Goal: Connect with others: Connect with others

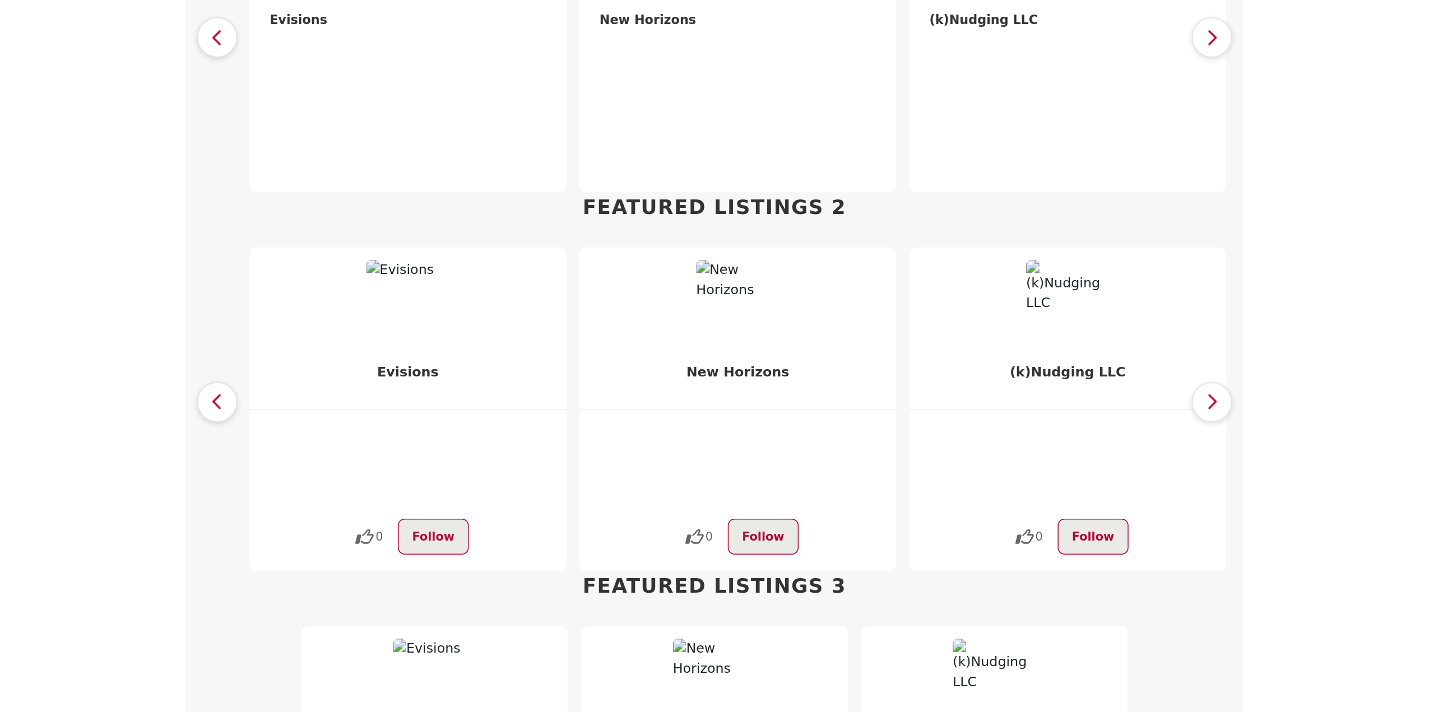
scroll to position [672, 0]
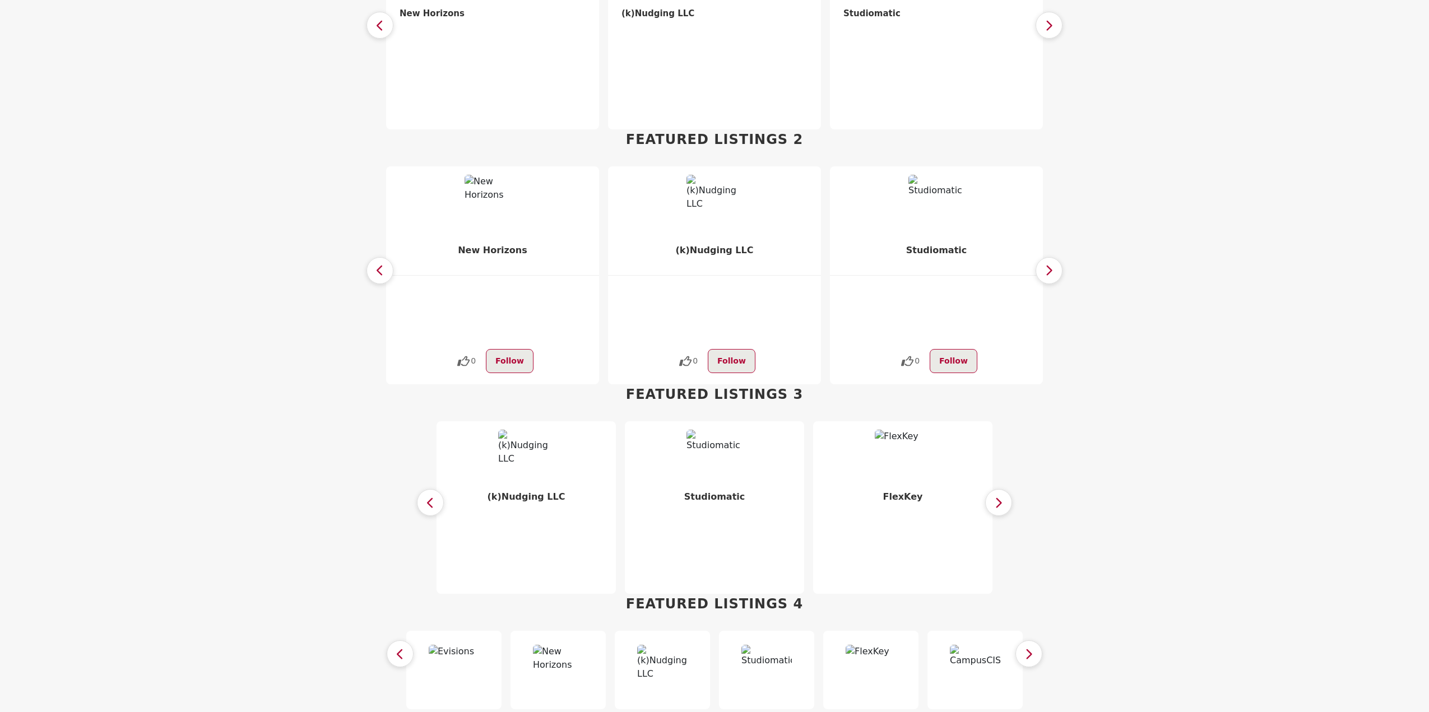
click at [997, 496] on icon "button" at bounding box center [998, 503] width 9 height 14
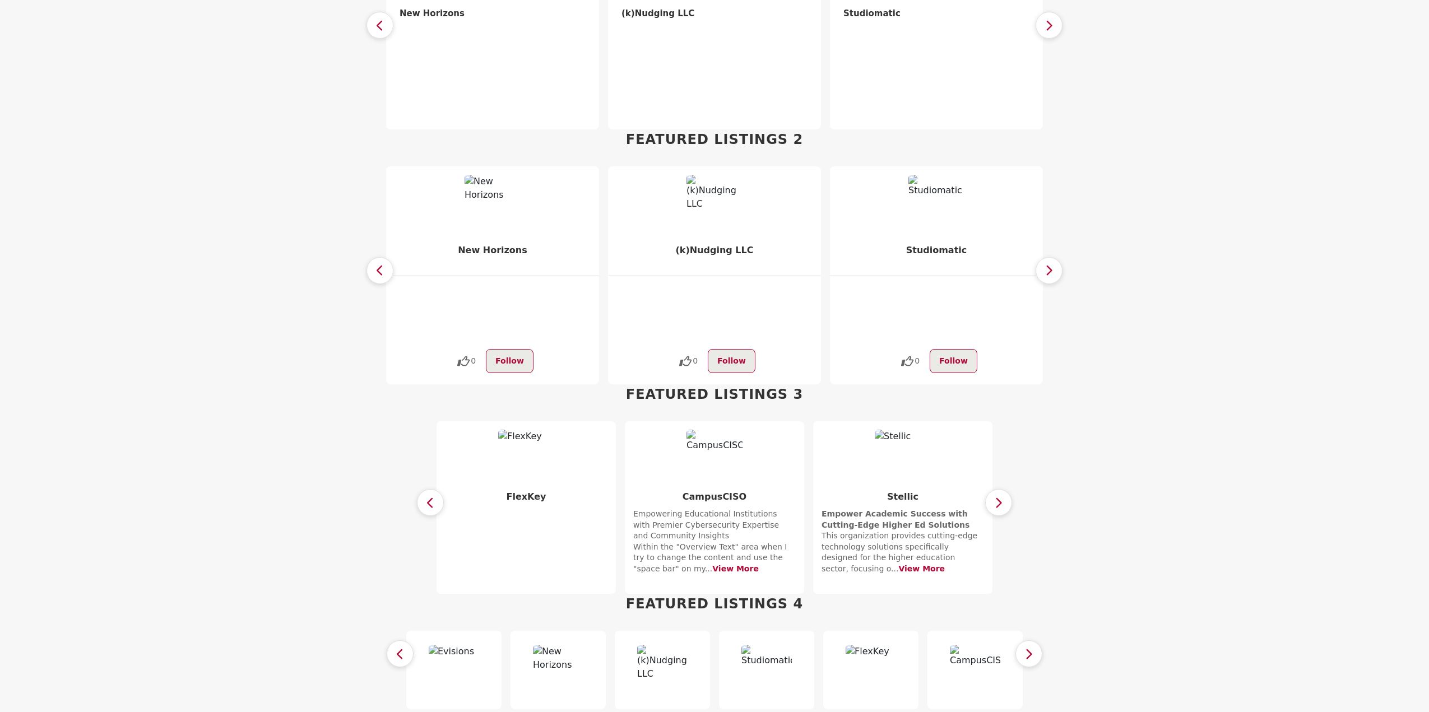
click at [997, 496] on icon "button" at bounding box center [998, 503] width 9 height 14
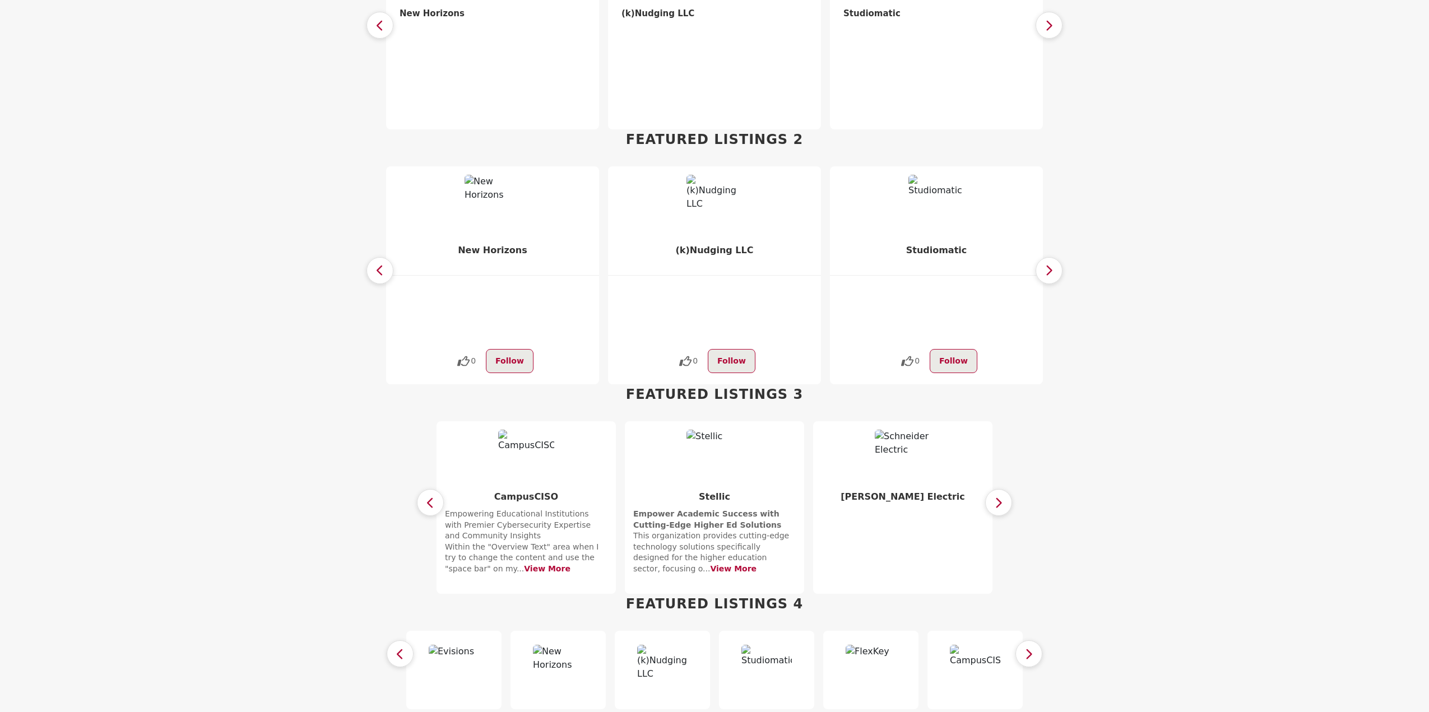
click at [997, 496] on icon "button" at bounding box center [998, 503] width 9 height 14
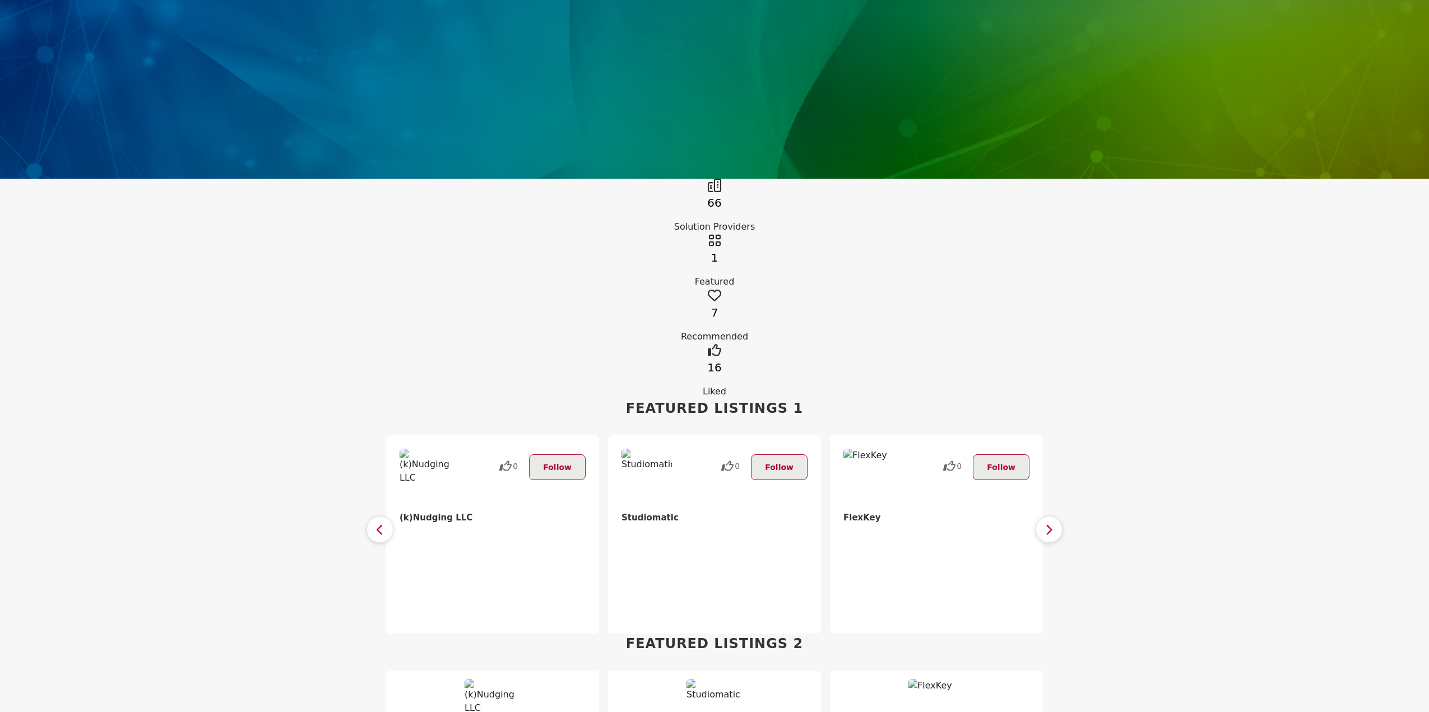
scroll to position [280, 0]
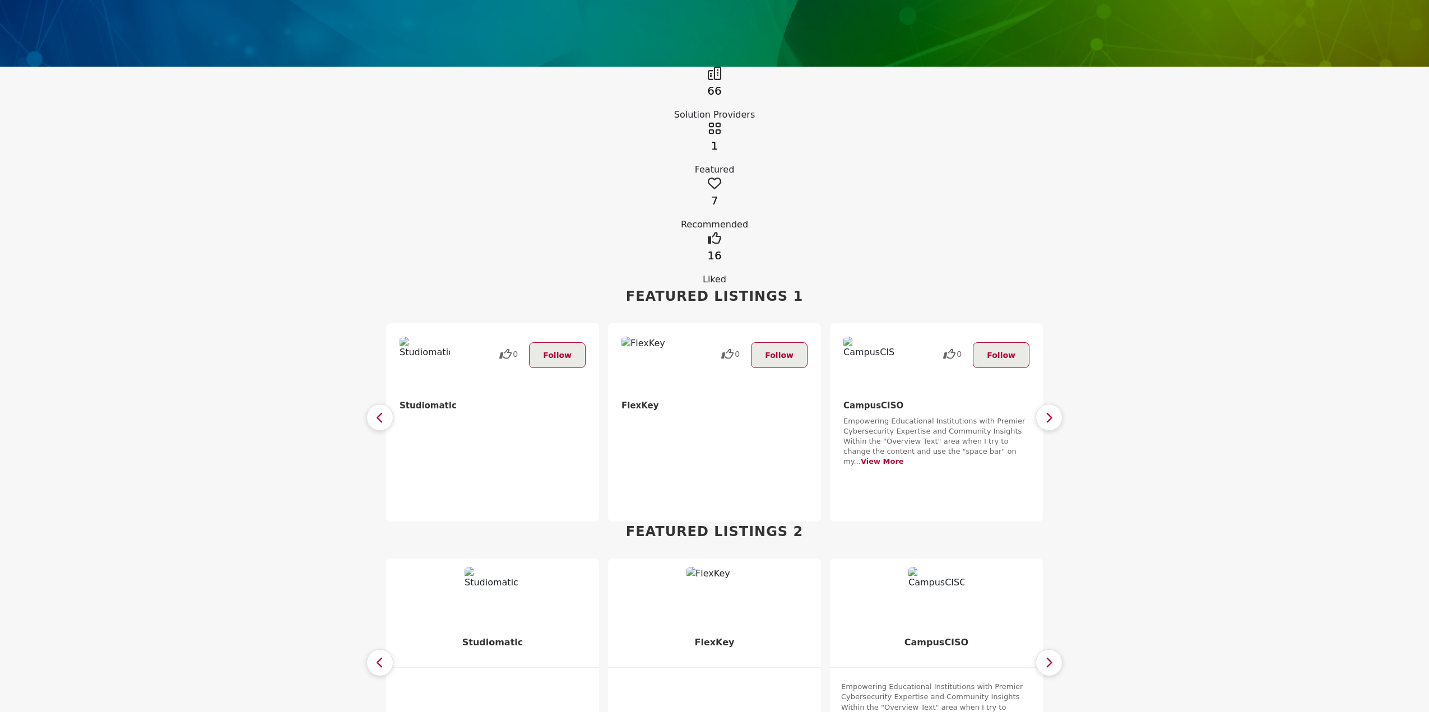
click at [374, 404] on button "button" at bounding box center [379, 417] width 27 height 27
click at [387, 649] on button "button" at bounding box center [379, 662] width 27 height 27
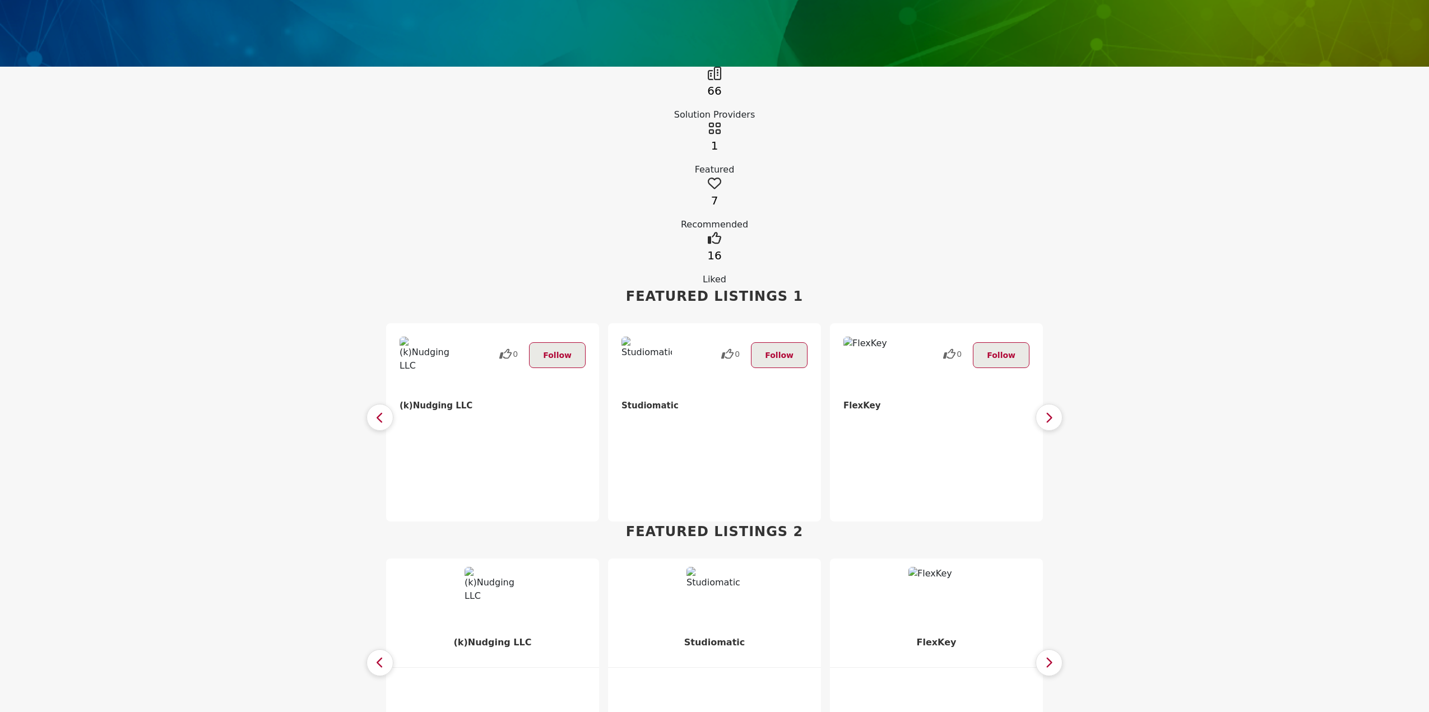
click at [507, 346] on icon at bounding box center [504, 354] width 11 height 17
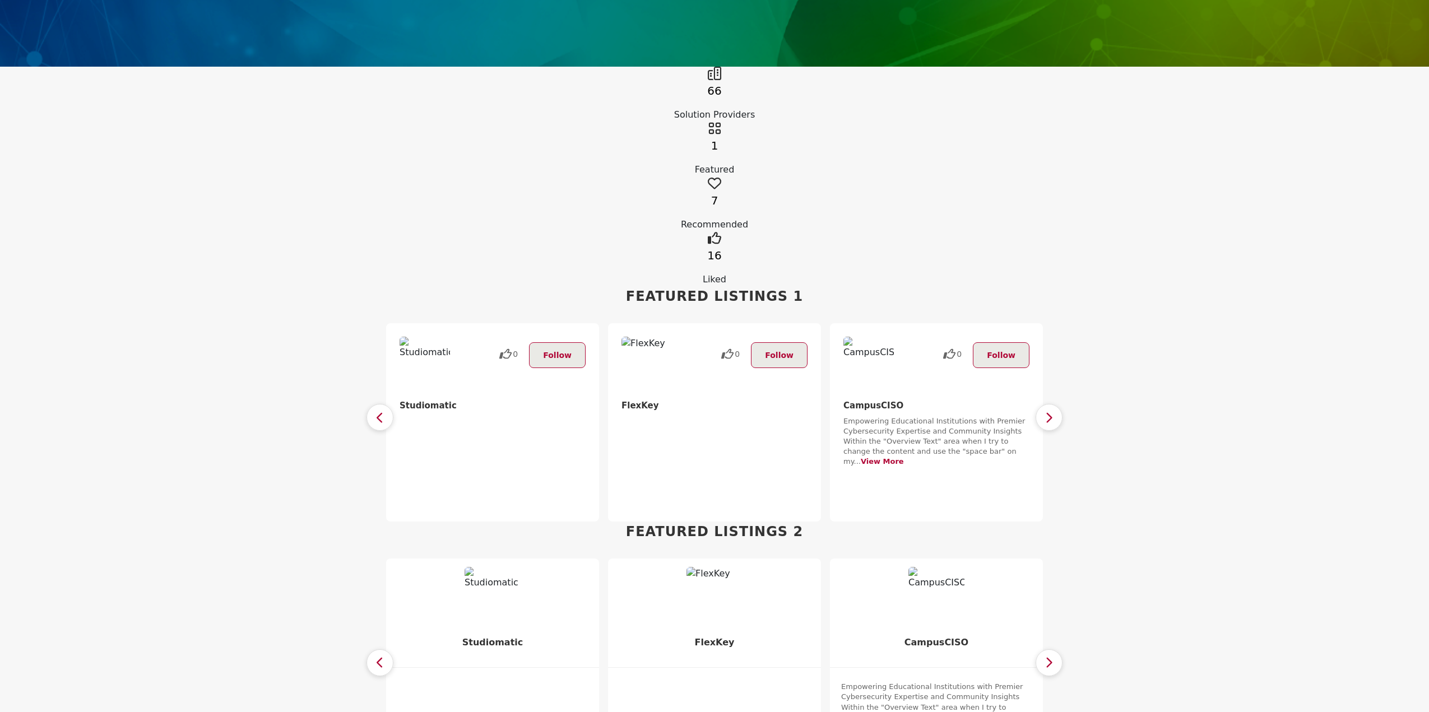
click at [377, 404] on button "button" at bounding box center [379, 417] width 27 height 27
click at [385, 649] on button "button" at bounding box center [379, 662] width 27 height 27
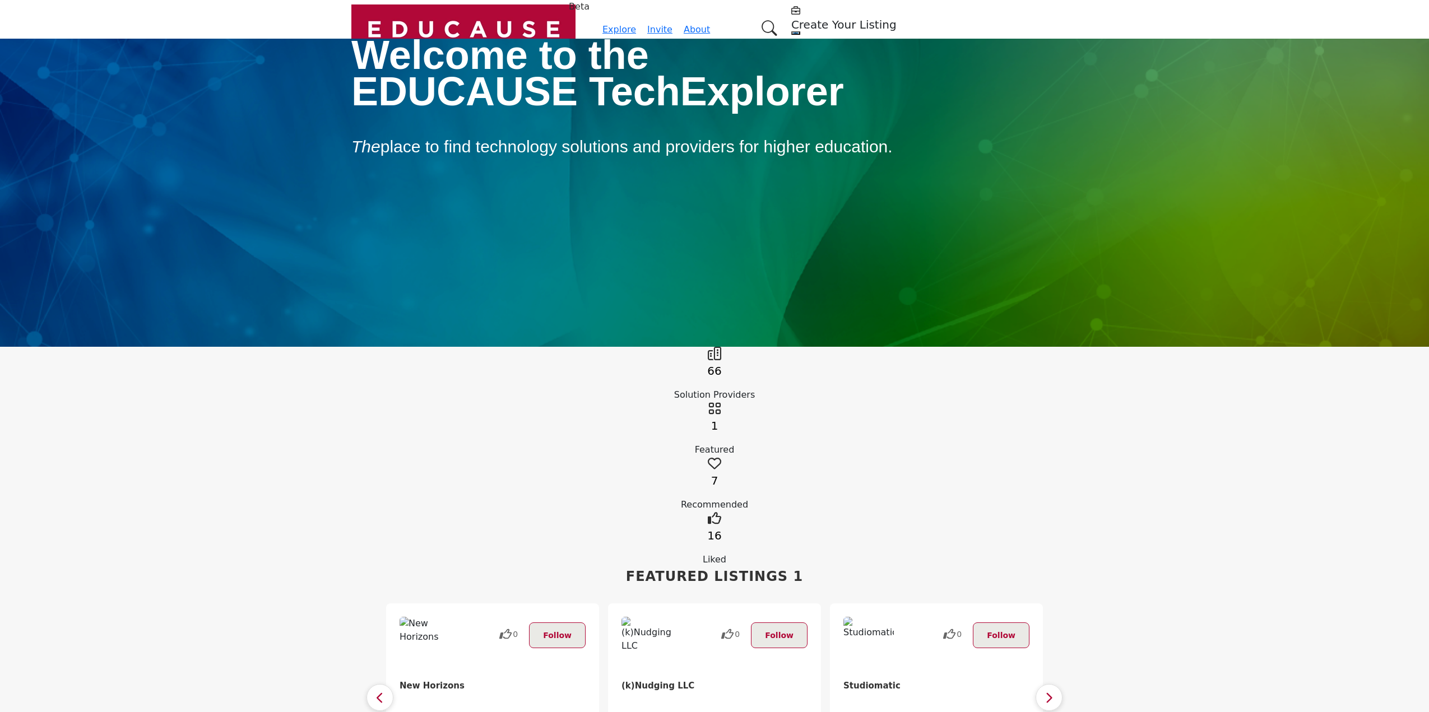
scroll to position [280, 0]
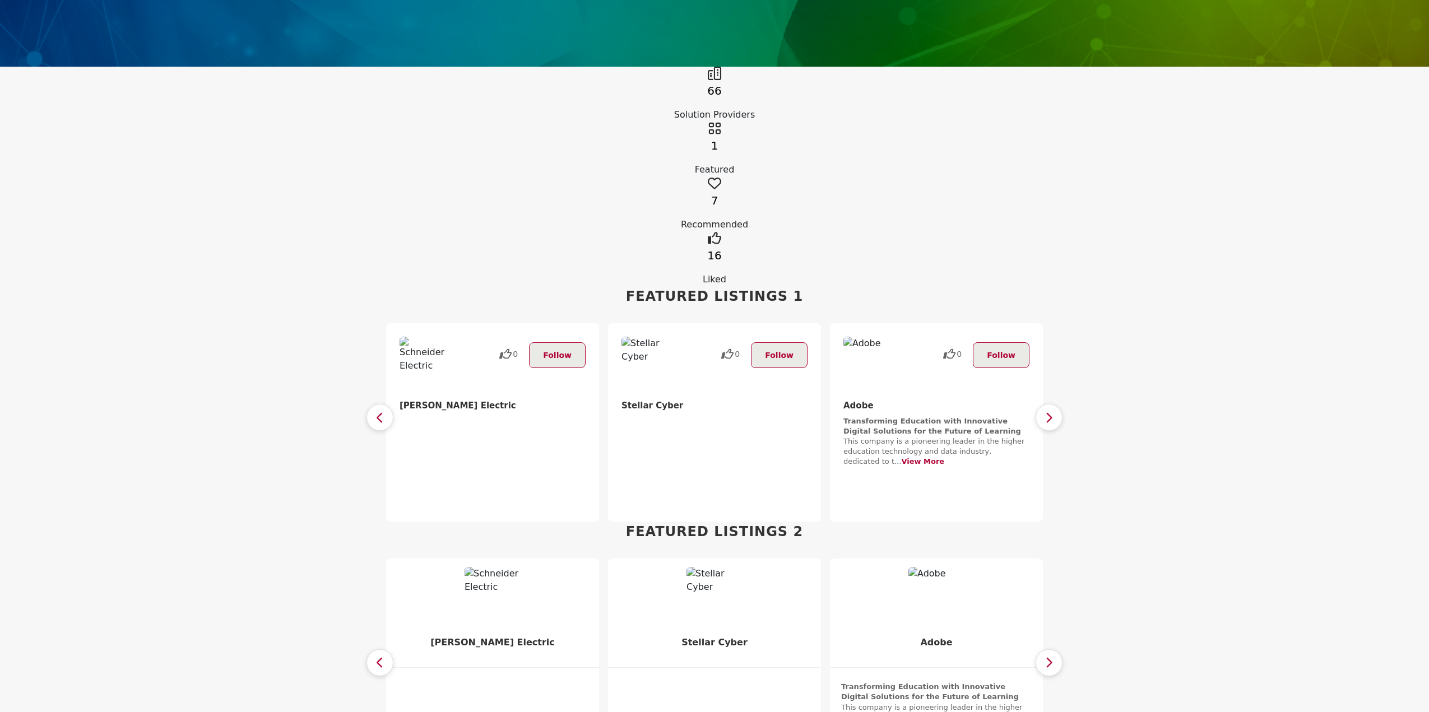
click at [129, 85] on div "66 Solution Providers 1 Featured 7 Recommended Go to Liked" at bounding box center [714, 177] width 1429 height 220
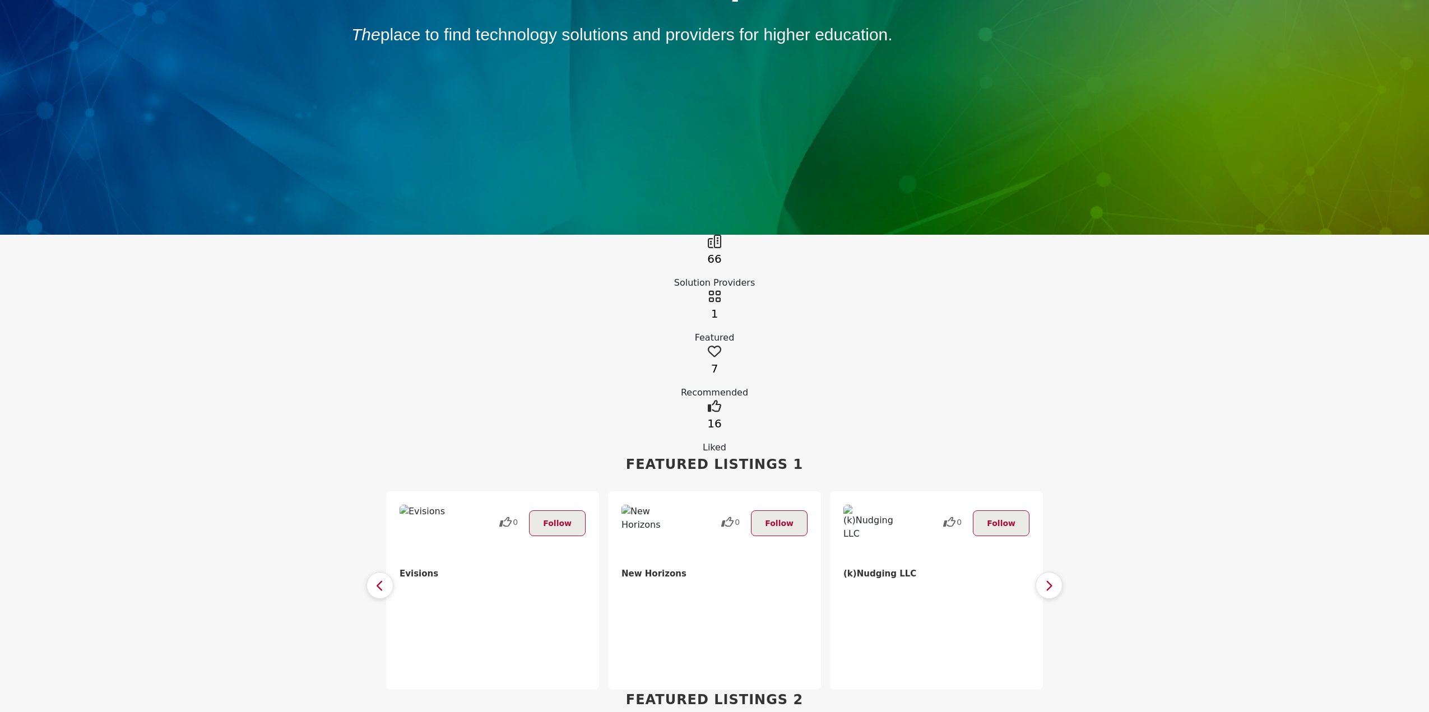
scroll to position [168, 0]
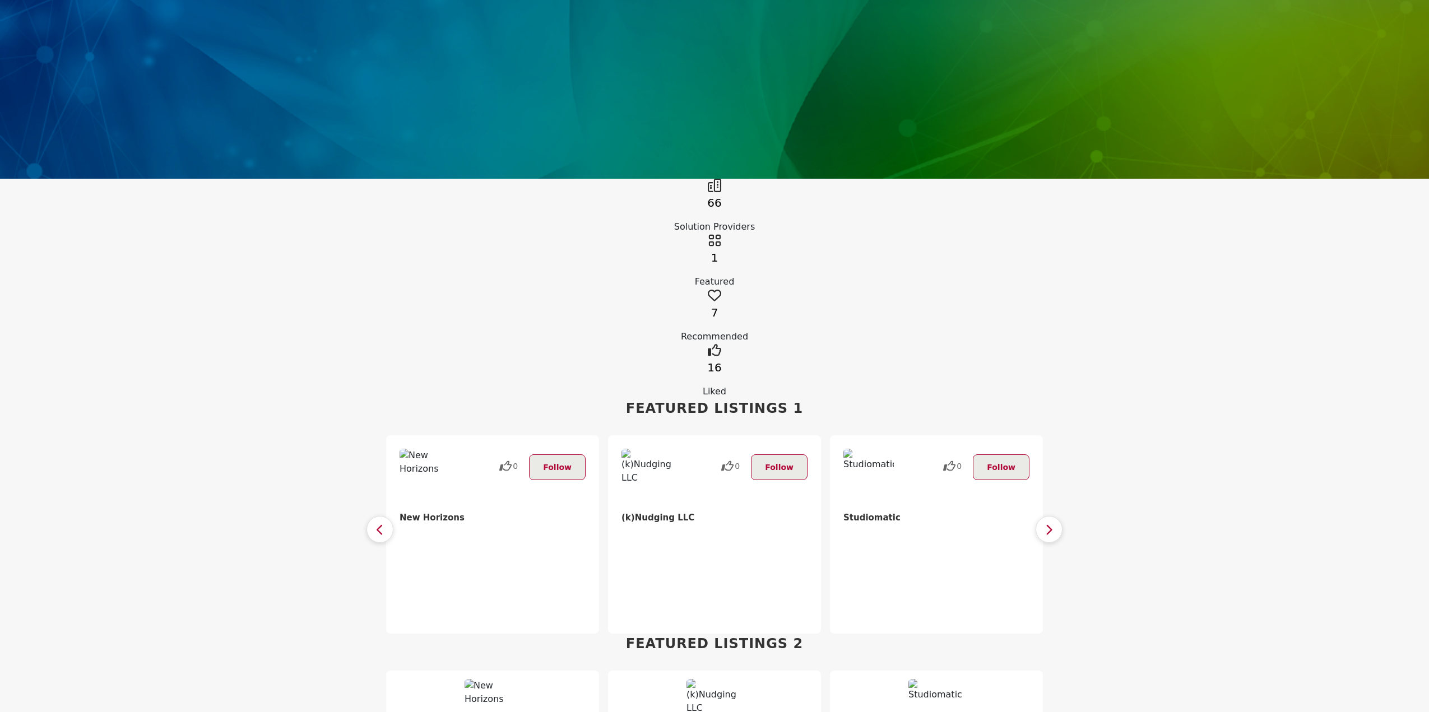
click at [379, 523] on icon "button" at bounding box center [379, 530] width 9 height 14
click at [506, 458] on icon at bounding box center [504, 466] width 11 height 17
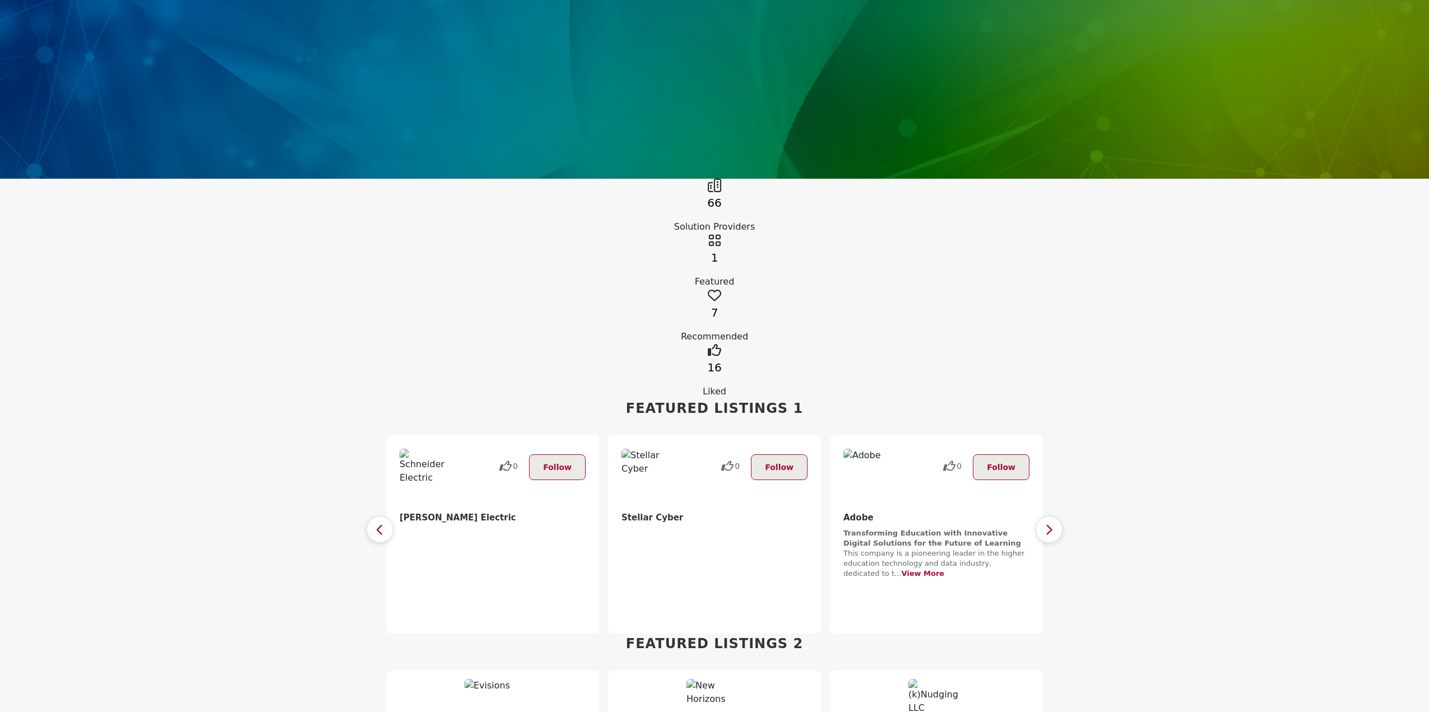
click at [382, 523] on icon "button" at bounding box center [379, 530] width 9 height 14
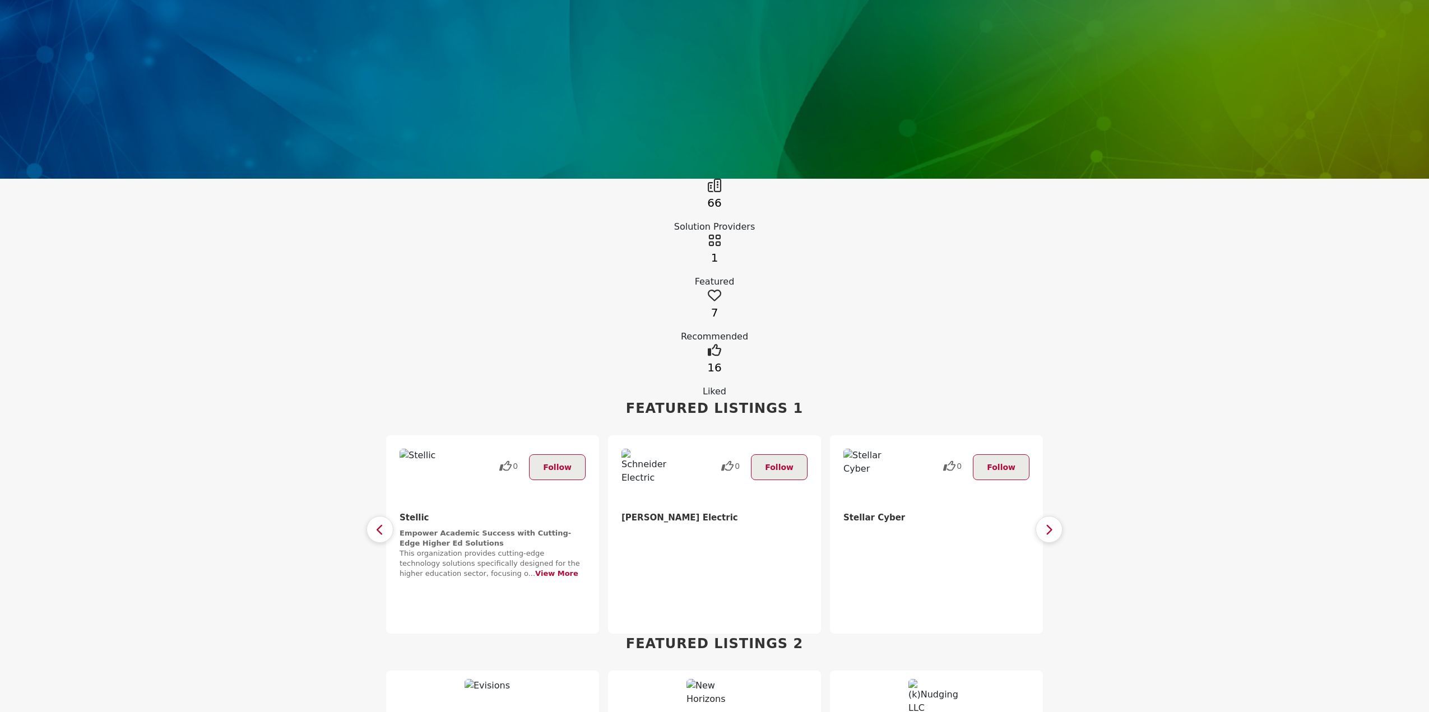
click at [1056, 516] on button "button" at bounding box center [1048, 529] width 27 height 27
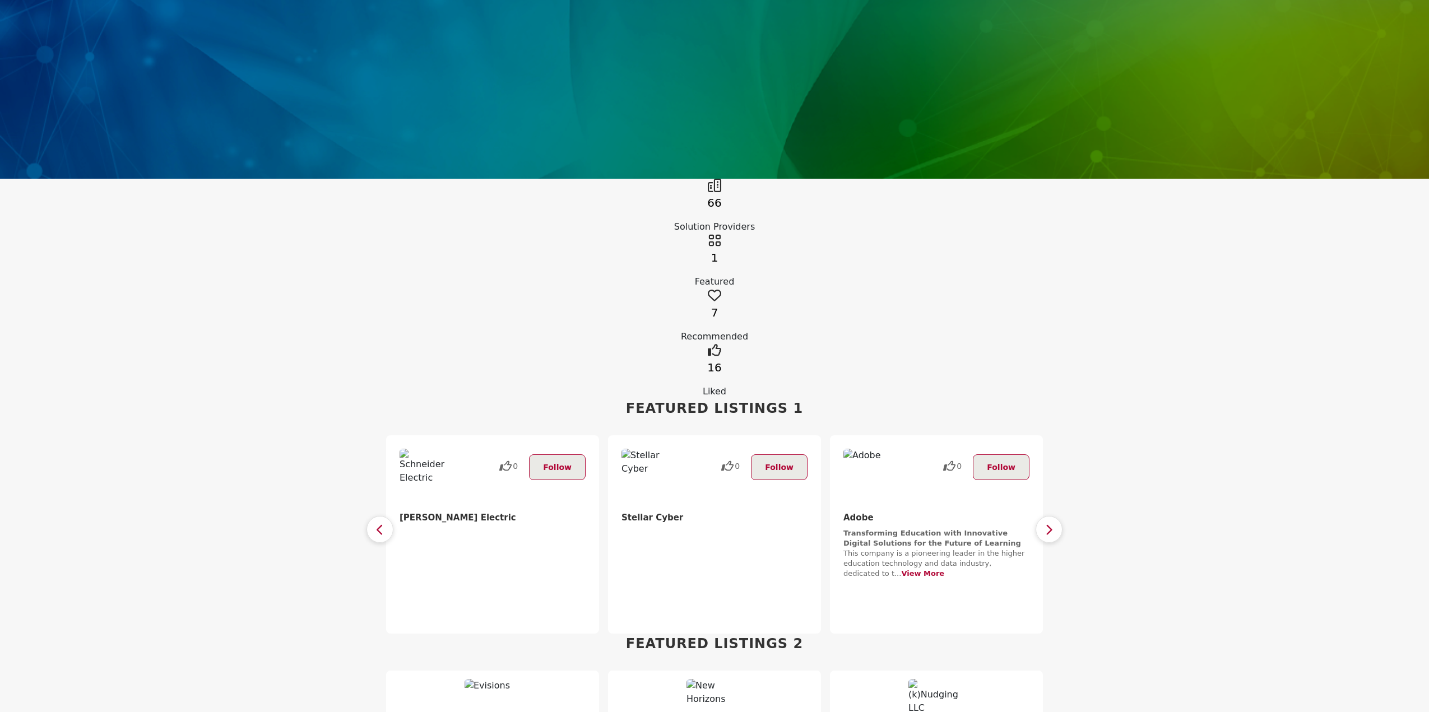
click at [1056, 516] on button "button" at bounding box center [1048, 529] width 27 height 27
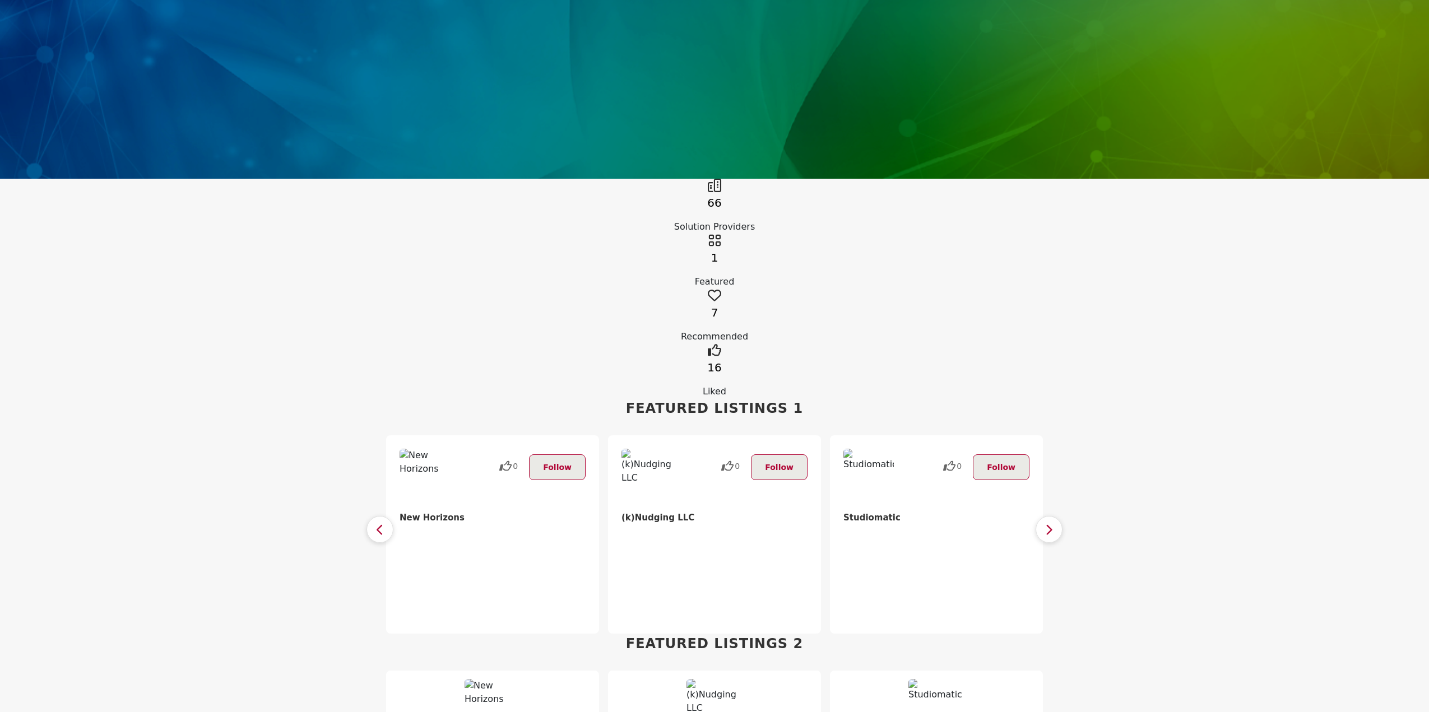
click at [388, 516] on button "button" at bounding box center [379, 529] width 27 height 27
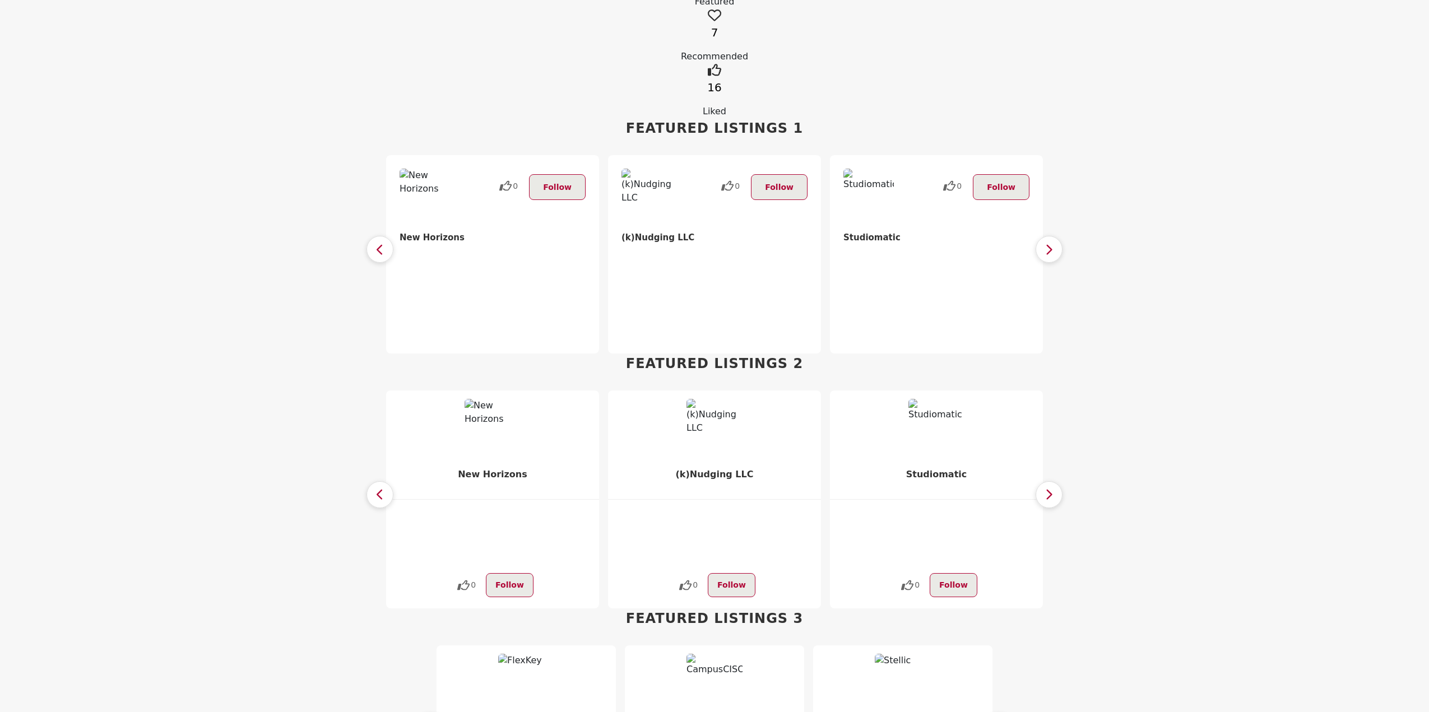
scroll to position [560, 0]
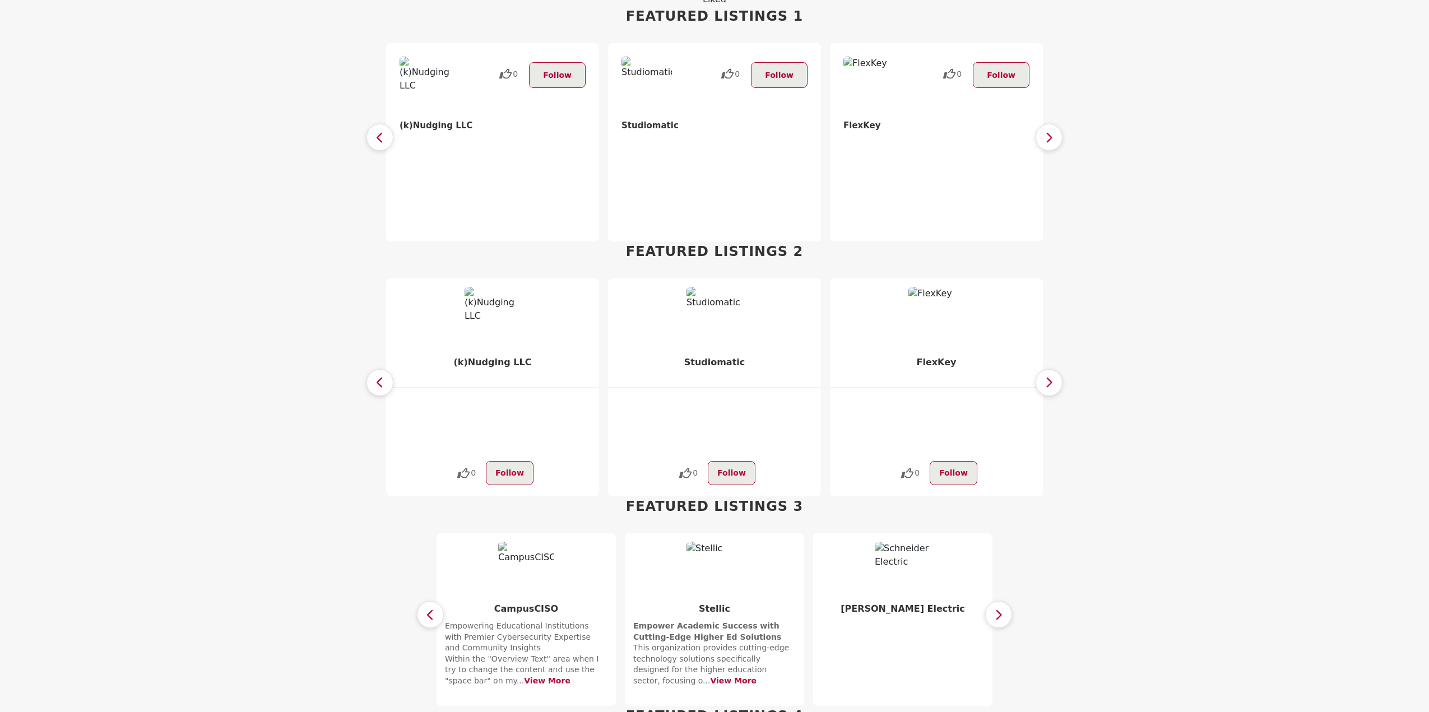
click at [428, 608] on icon "button" at bounding box center [430, 615] width 9 height 14
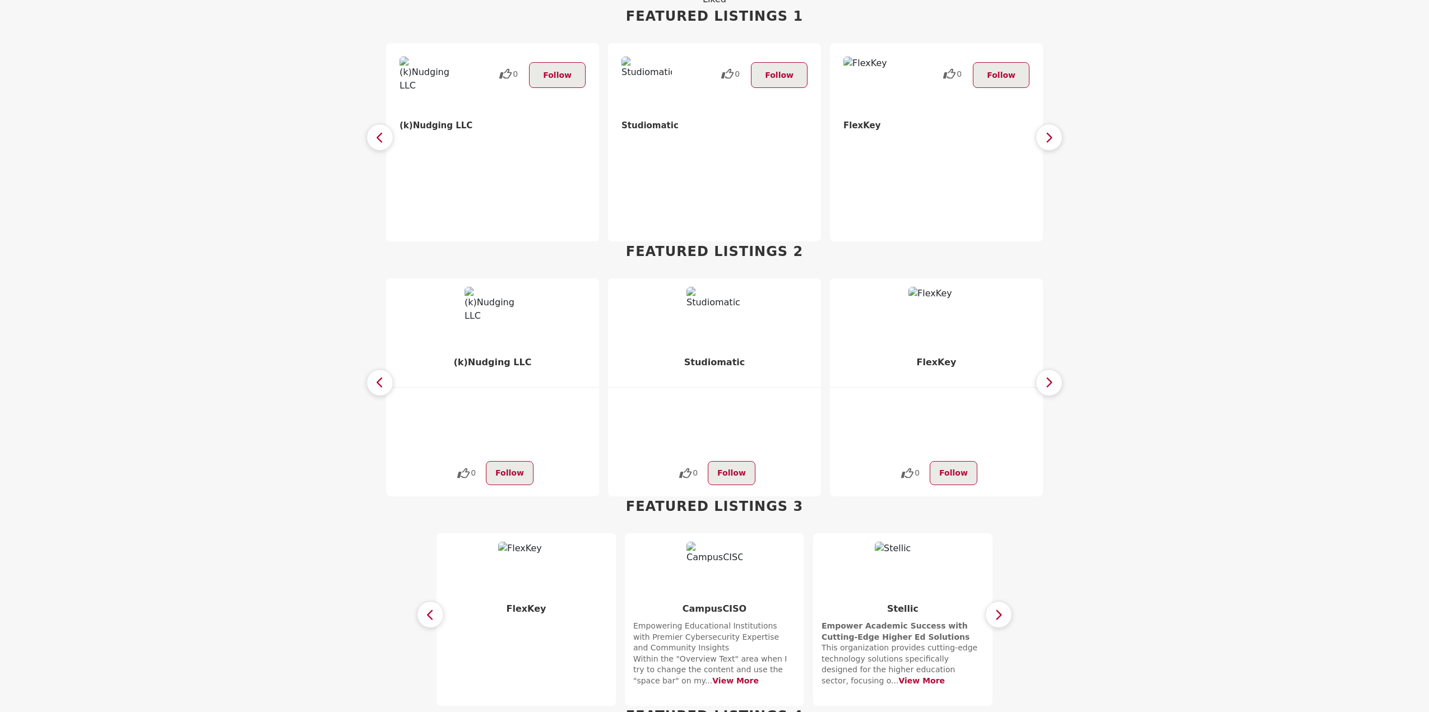
click at [428, 608] on icon "button" at bounding box center [430, 615] width 9 height 14
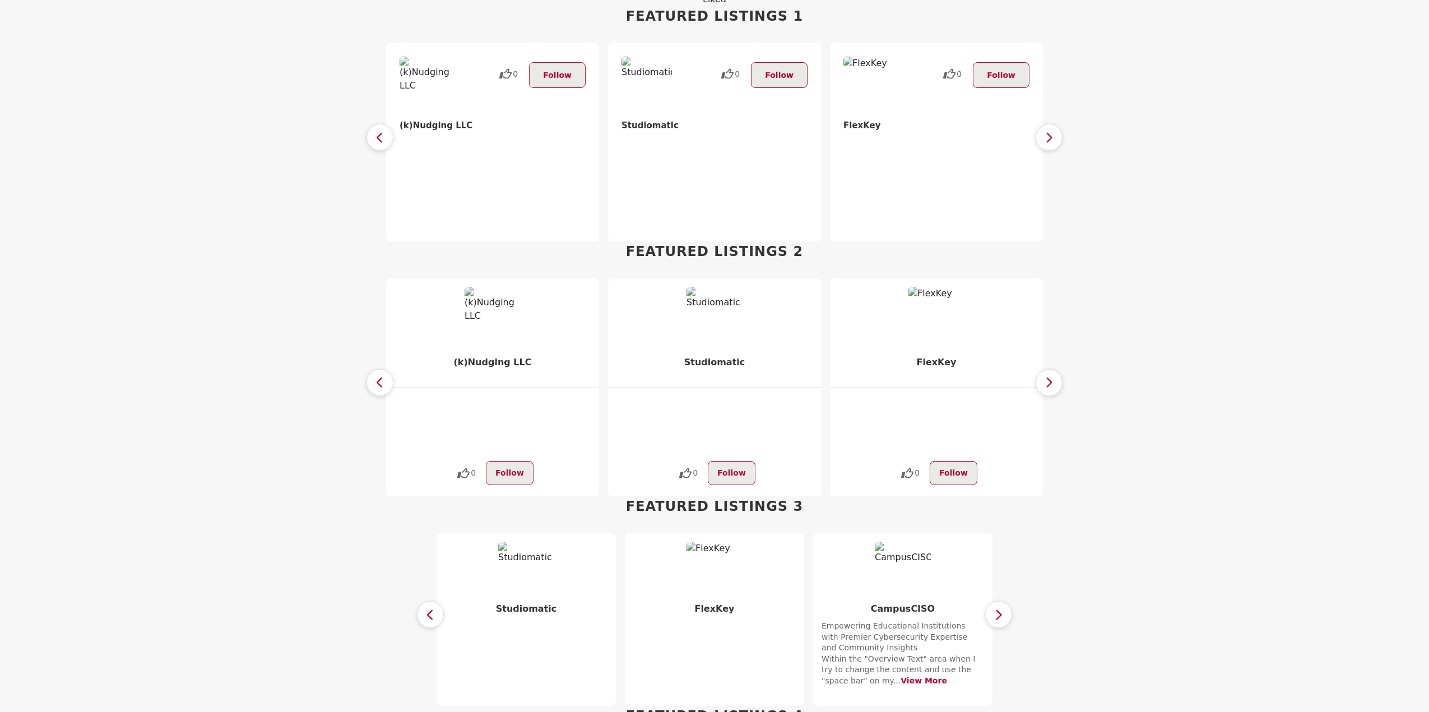
click at [428, 608] on icon "button" at bounding box center [430, 615] width 9 height 14
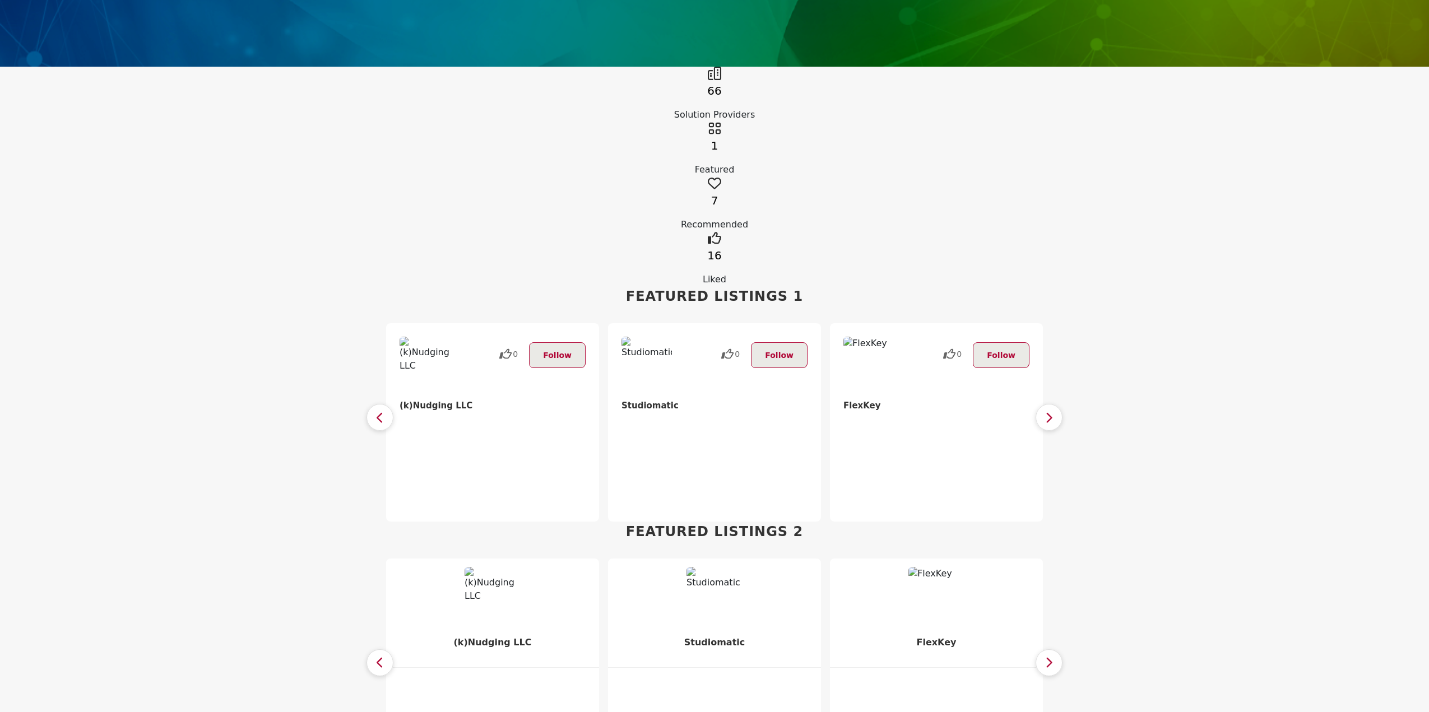
scroll to position [168, 0]
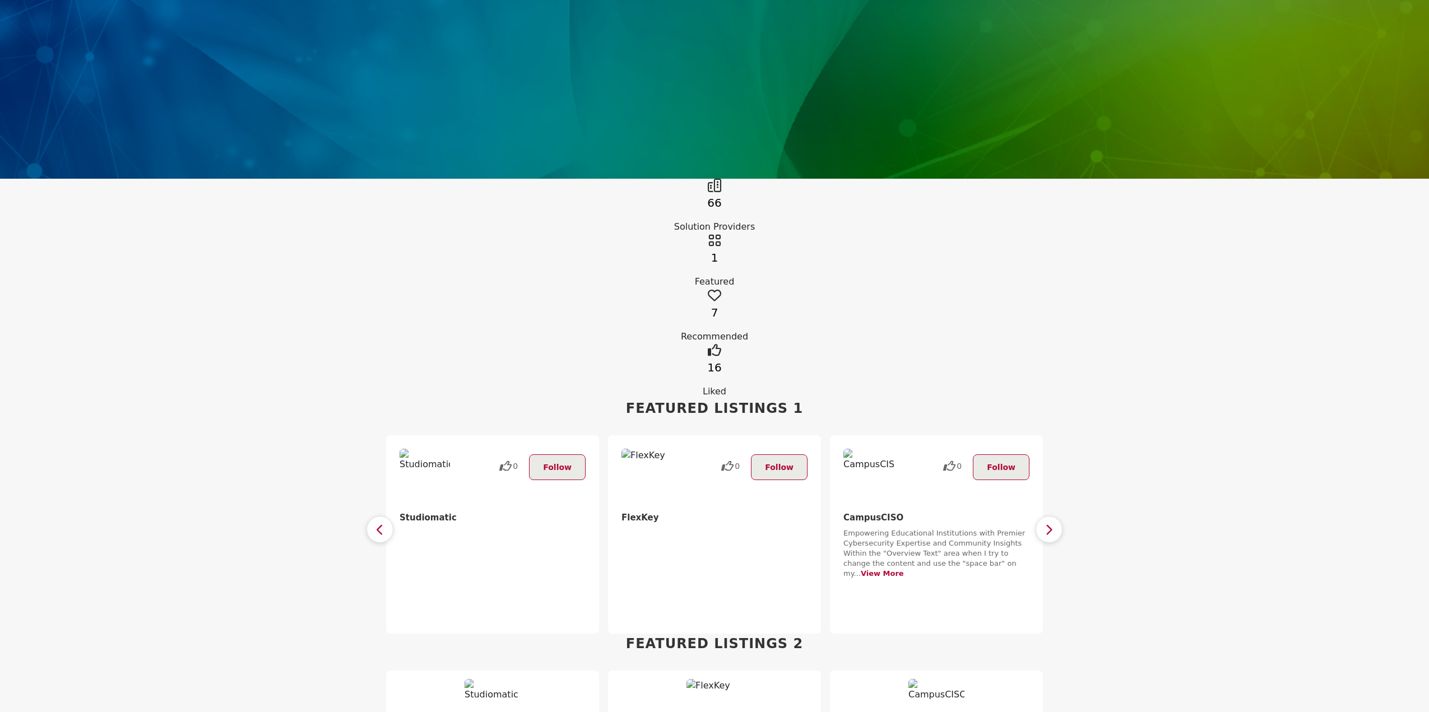
click at [385, 516] on button "button" at bounding box center [379, 529] width 27 height 27
click at [546, 454] on button "Follow" at bounding box center [557, 467] width 57 height 26
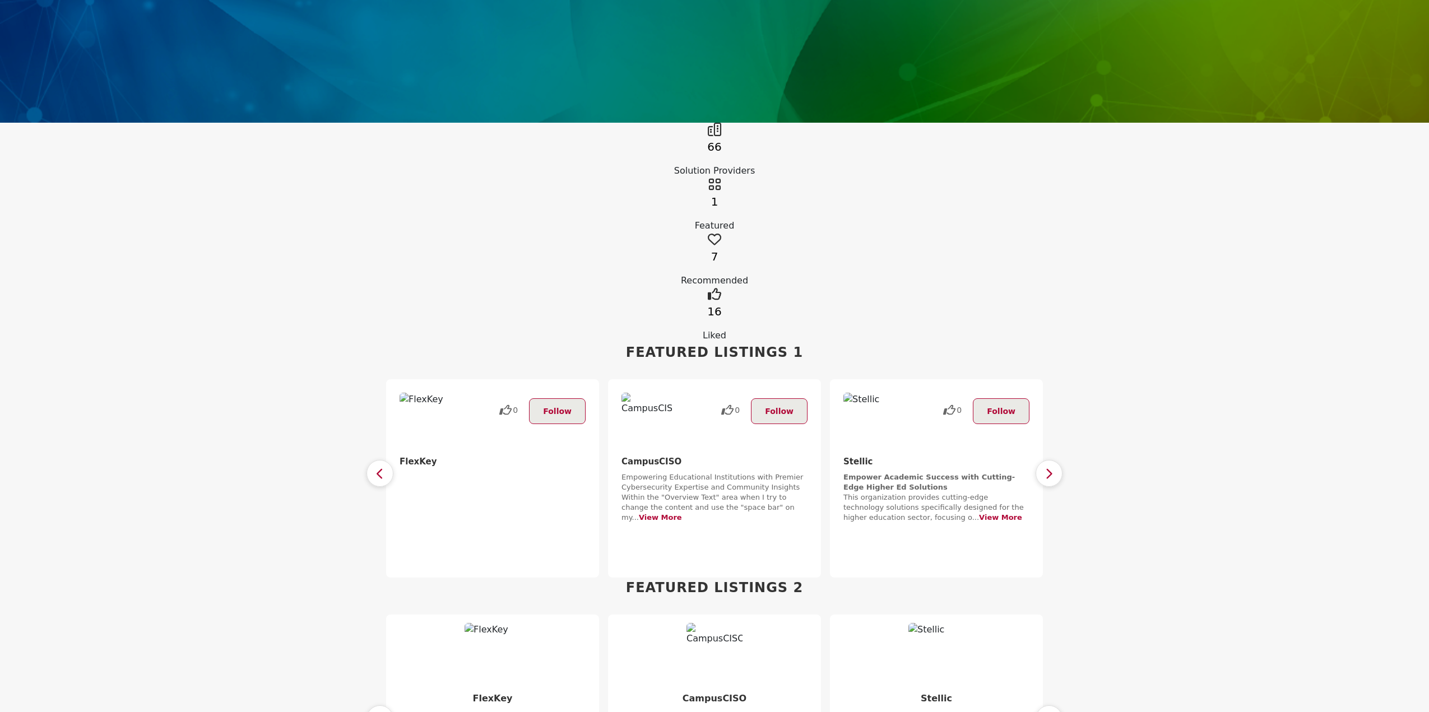
scroll to position [280, 0]
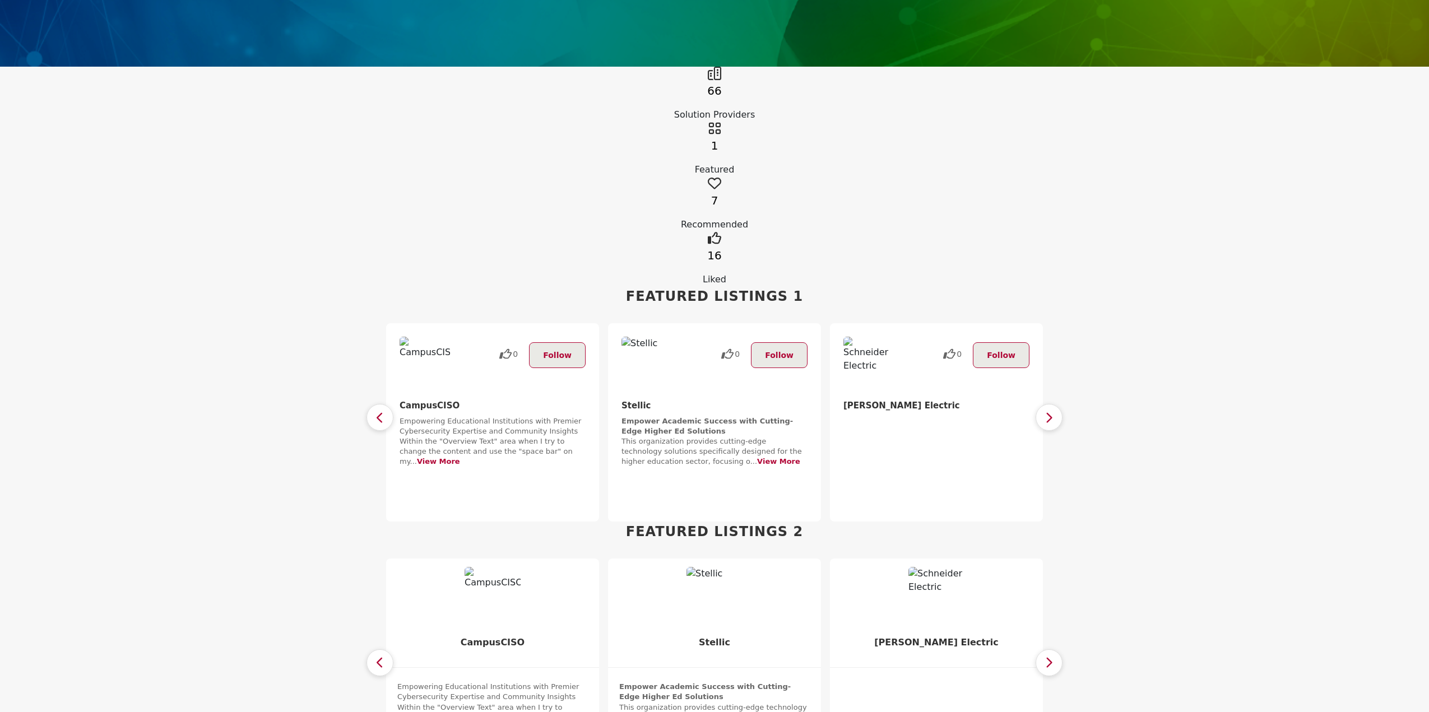
click at [383, 411] on icon "button" at bounding box center [379, 418] width 9 height 14
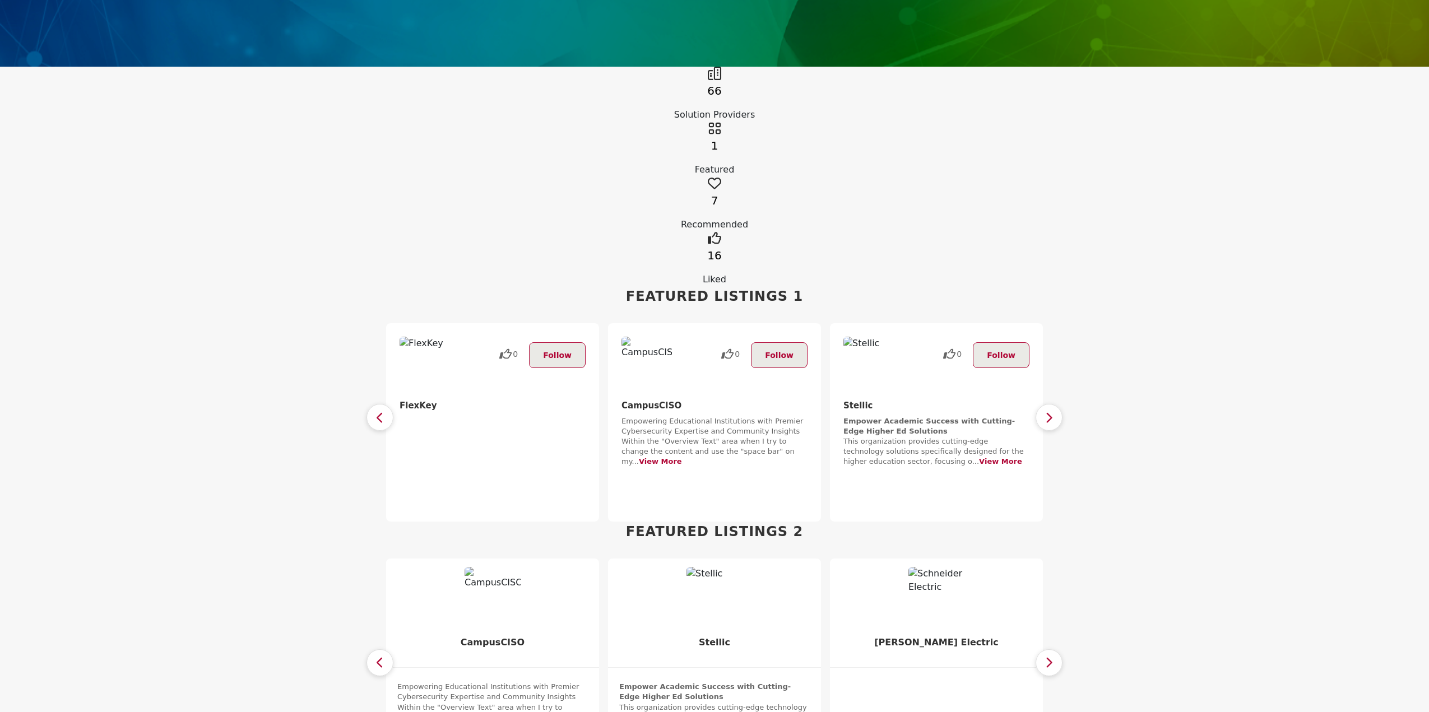
click at [383, 411] on icon "button" at bounding box center [379, 418] width 9 height 14
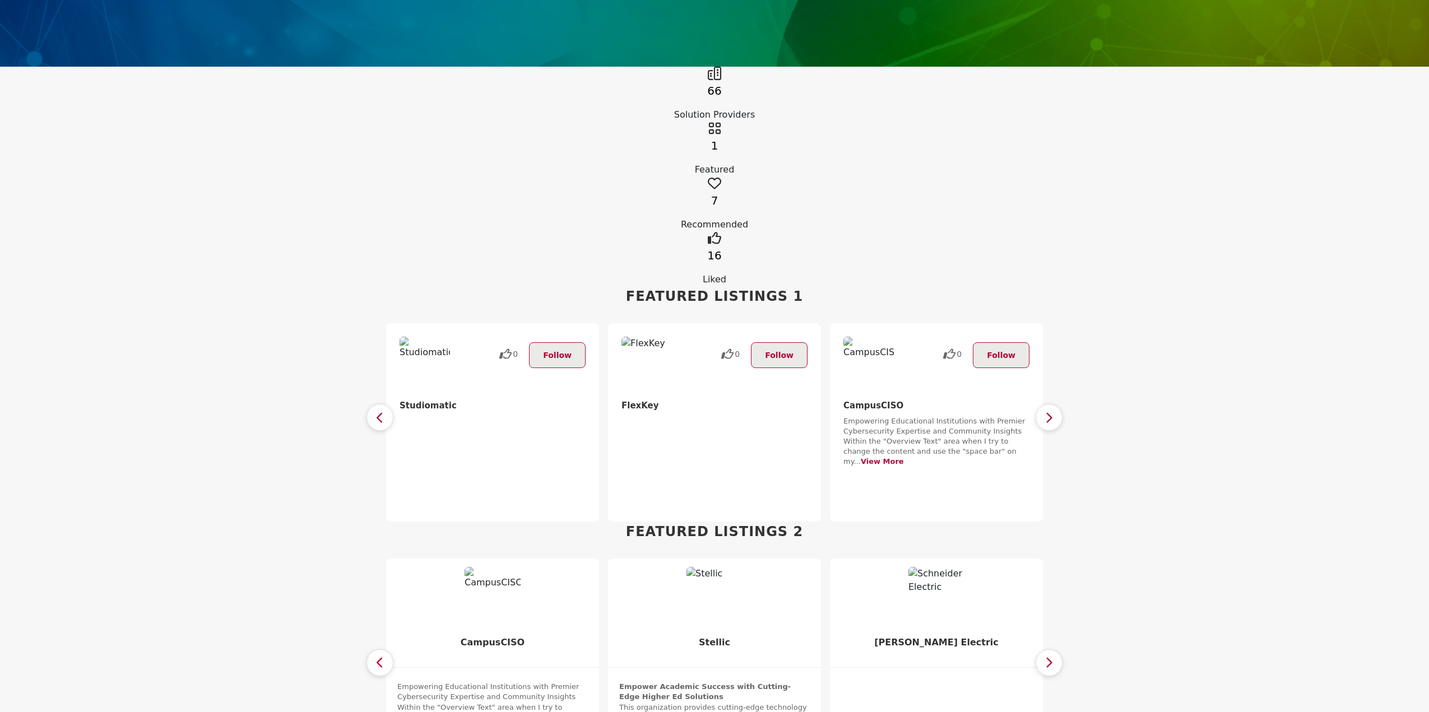
click at [376, 655] on icon "button" at bounding box center [379, 662] width 9 height 14
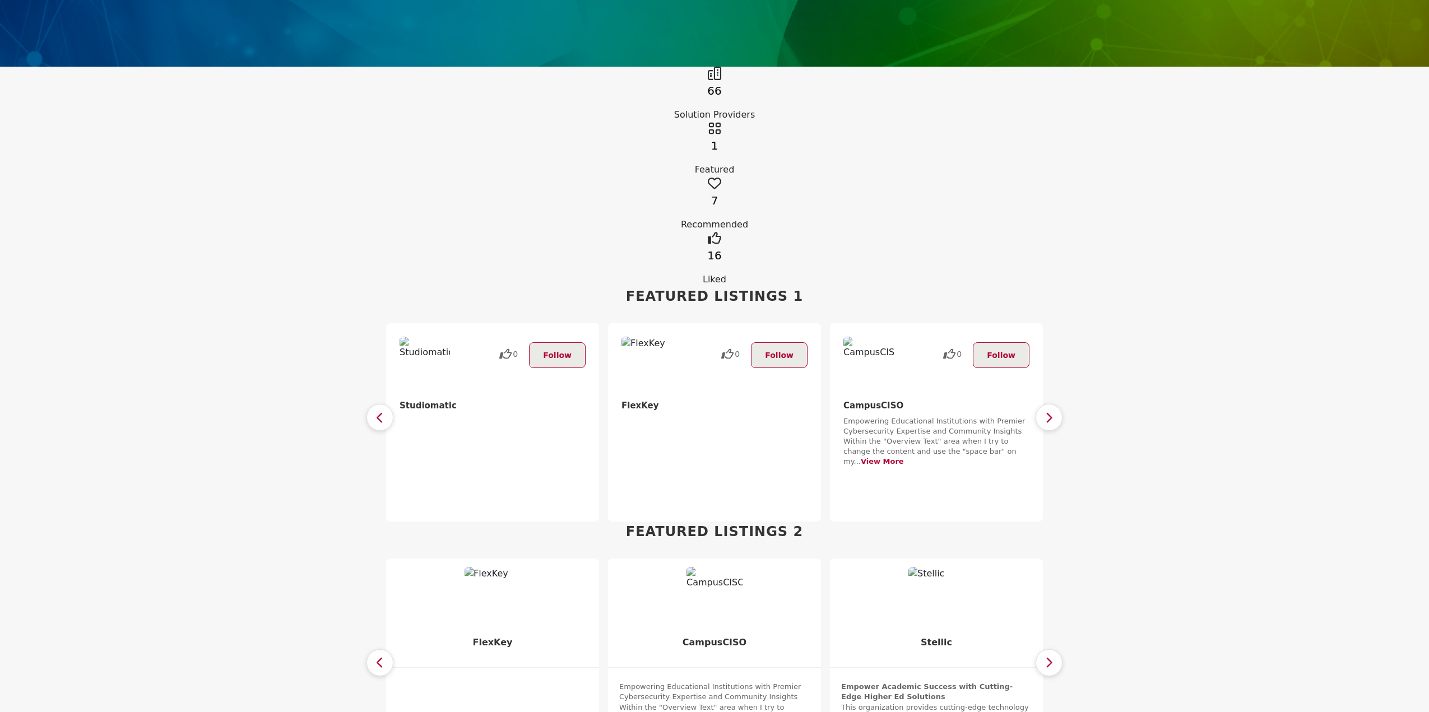
click at [376, 655] on icon "button" at bounding box center [379, 662] width 9 height 14
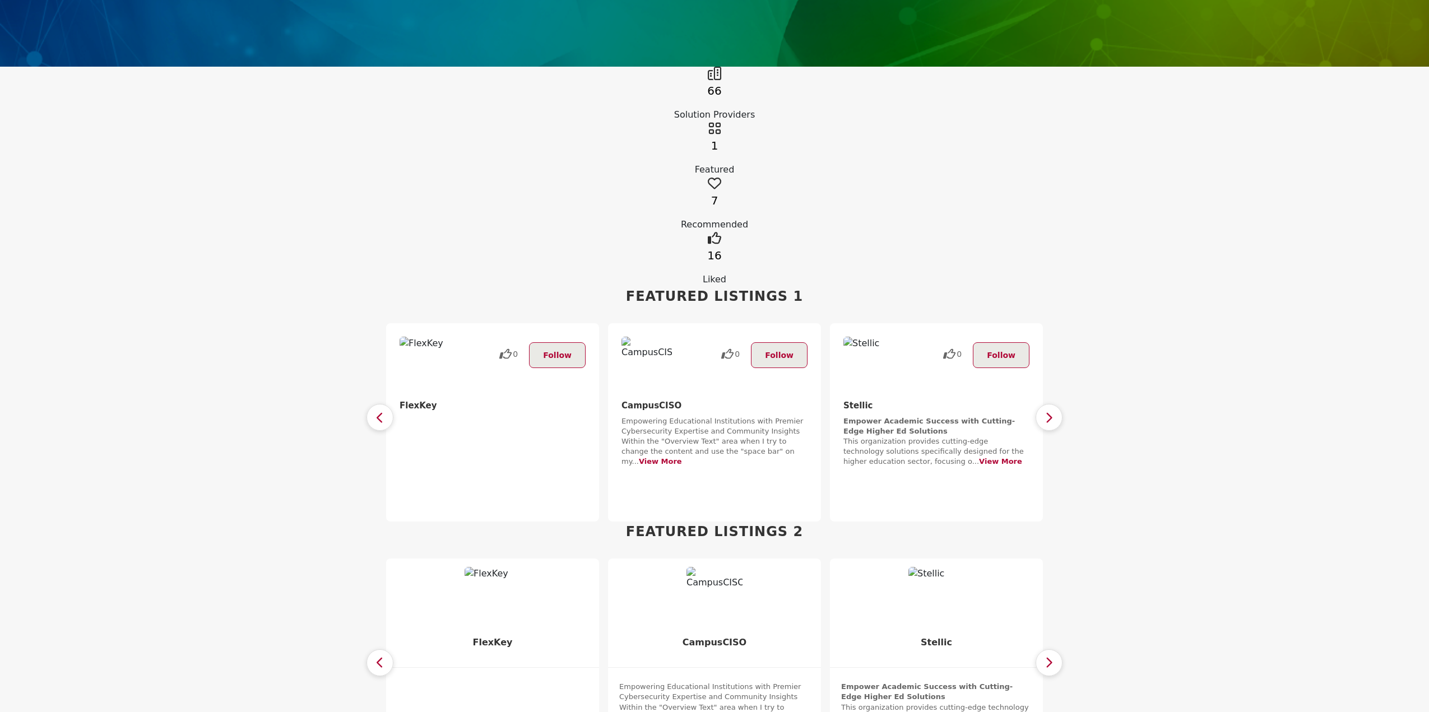
click at [376, 655] on icon "button" at bounding box center [379, 662] width 9 height 14
click at [382, 411] on icon "button" at bounding box center [379, 418] width 9 height 14
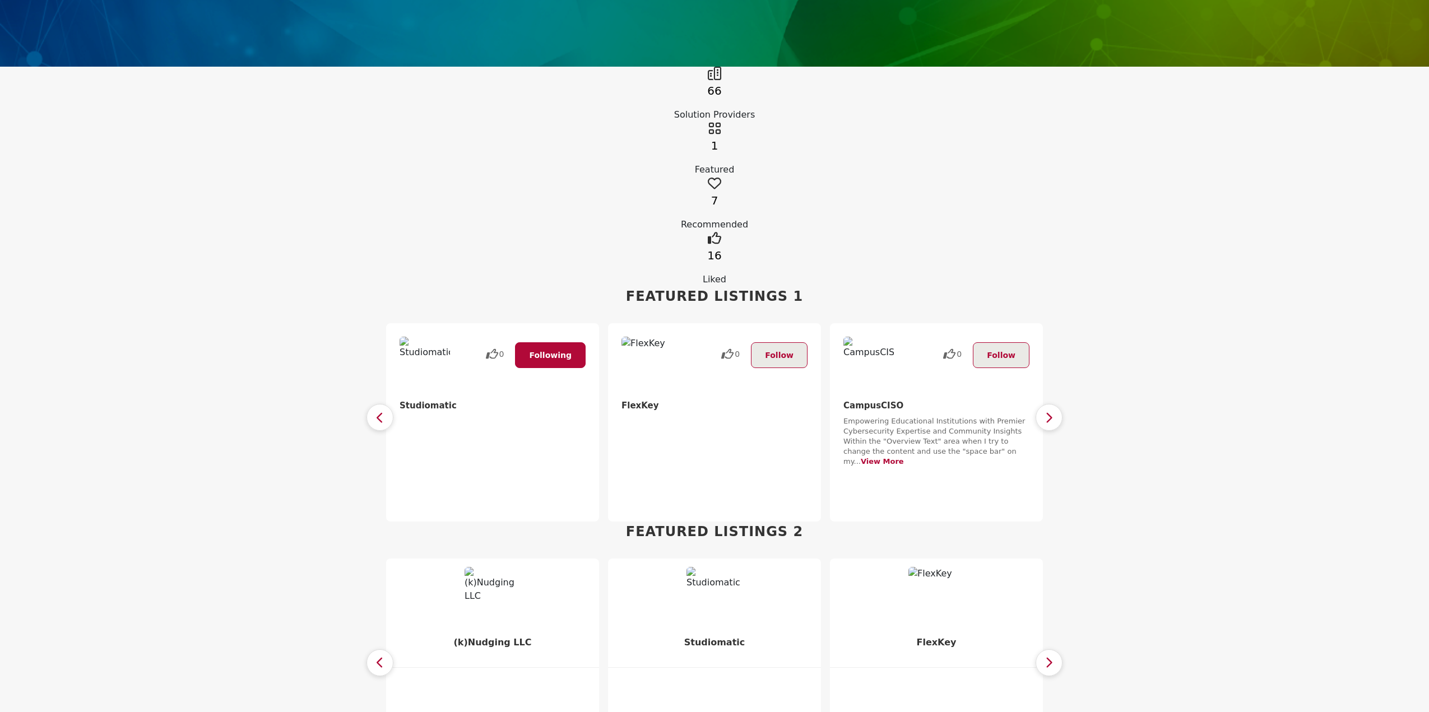
click at [382, 411] on icon "button" at bounding box center [379, 418] width 9 height 14
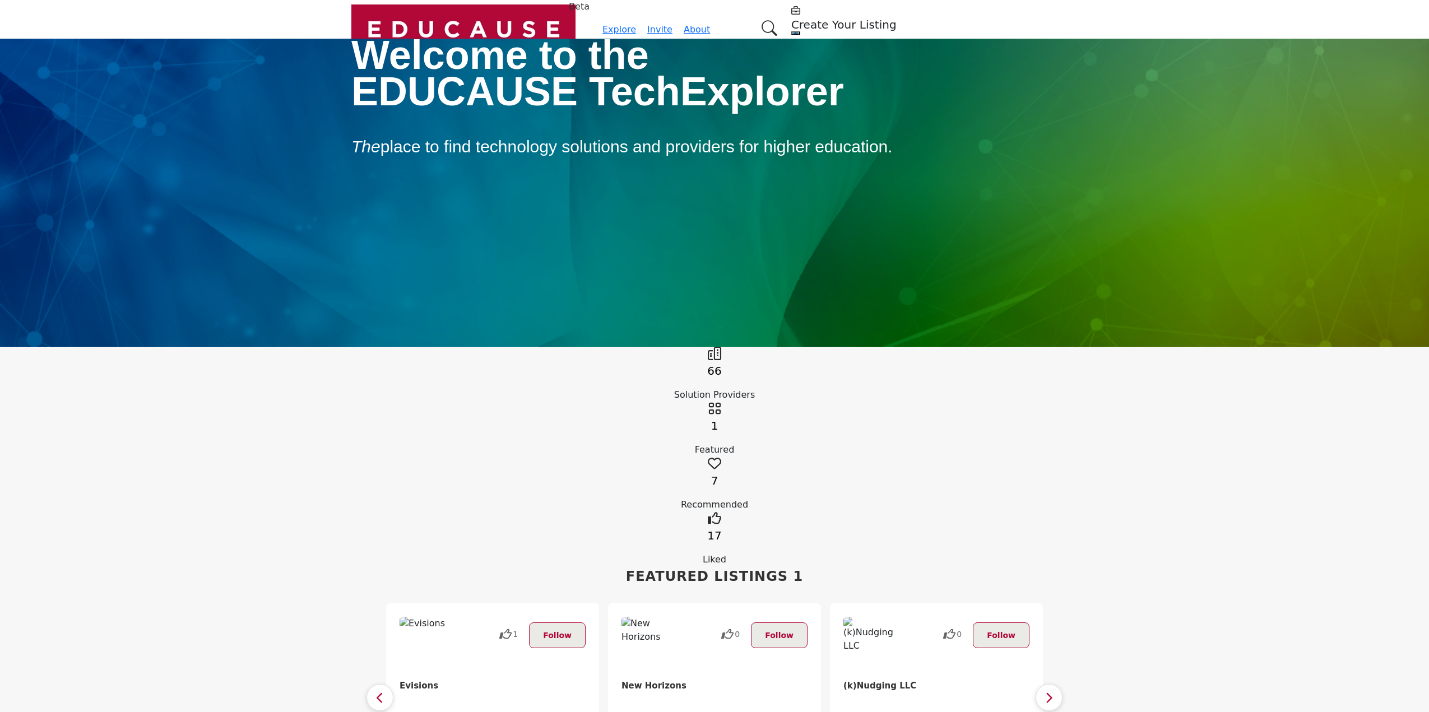
scroll to position [280, 0]
